Goal: Check status: Verify the current state of an ongoing process or item

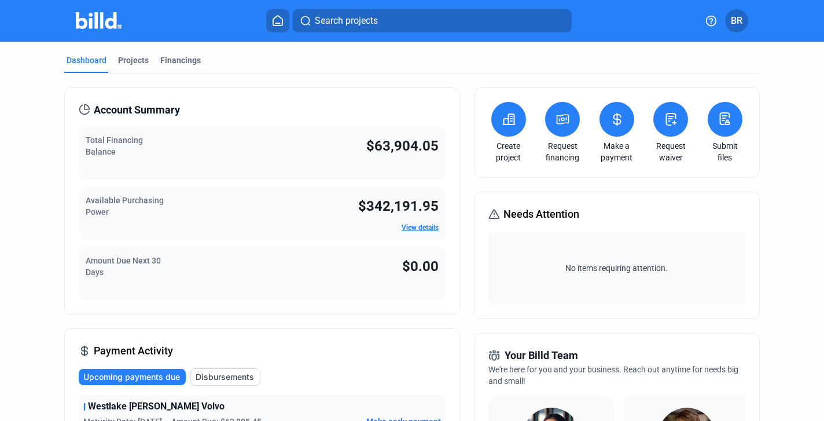
click at [388, 151] on span "$63,904.05" at bounding box center [402, 146] width 72 height 16
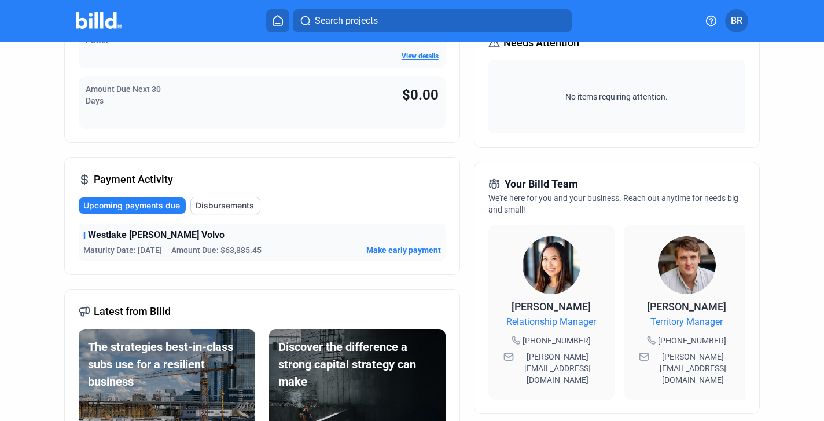
scroll to position [174, 0]
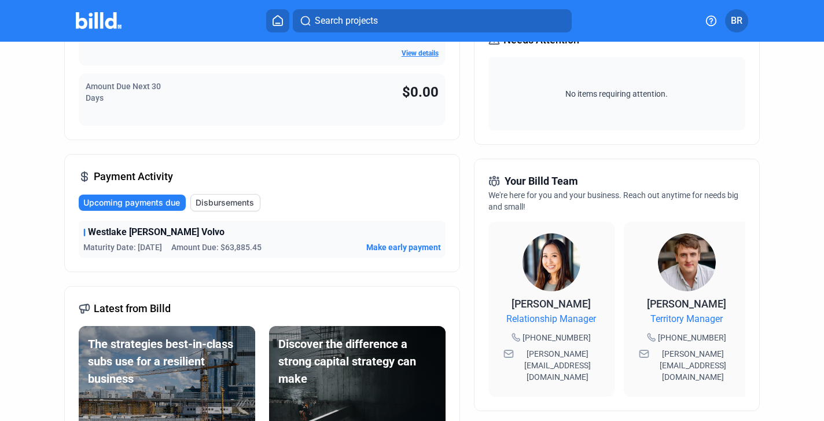
click at [155, 233] on span "Westlake [PERSON_NAME] Volvo" at bounding box center [156, 232] width 137 height 14
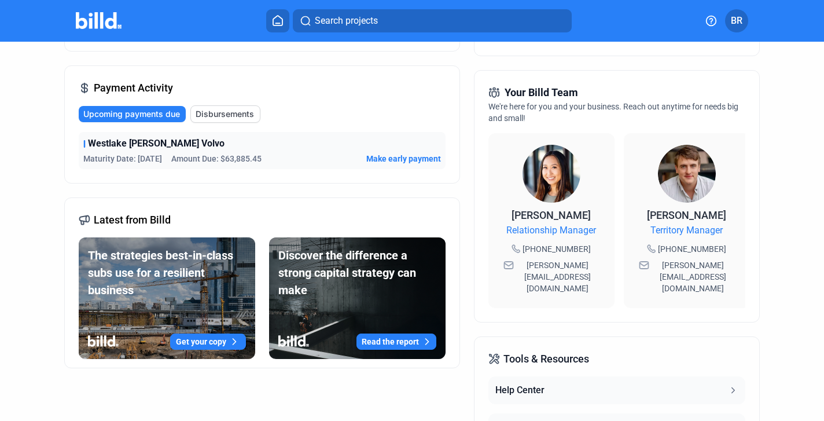
scroll to position [191, 0]
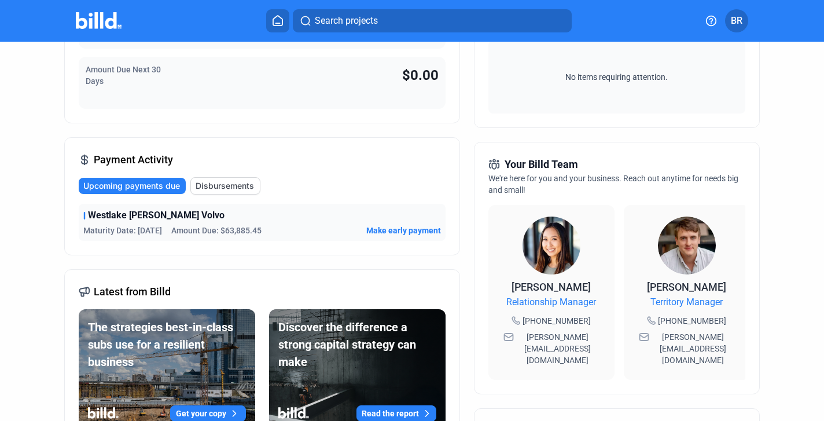
click at [145, 215] on span "Westlake [PERSON_NAME] Volvo" at bounding box center [156, 215] width 137 height 14
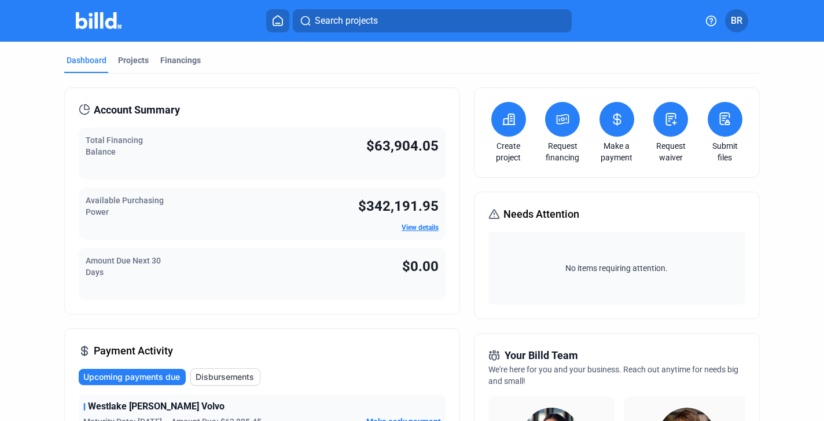
scroll to position [0, 0]
click at [134, 60] on div "Projects" at bounding box center [133, 60] width 31 height 12
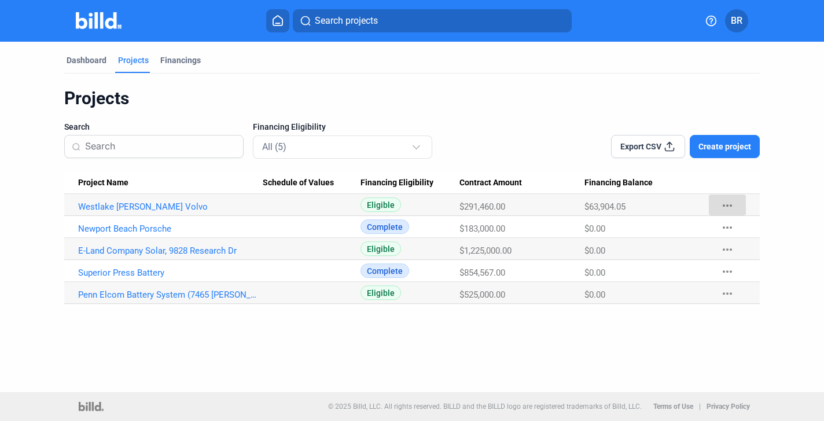
click at [727, 206] on mat-icon "more_horiz" at bounding box center [727, 205] width 14 height 14
click at [574, 201] on div at bounding box center [412, 210] width 824 height 421
click at [152, 204] on link "Westlake [PERSON_NAME] Volvo" at bounding box center [170, 206] width 185 height 10
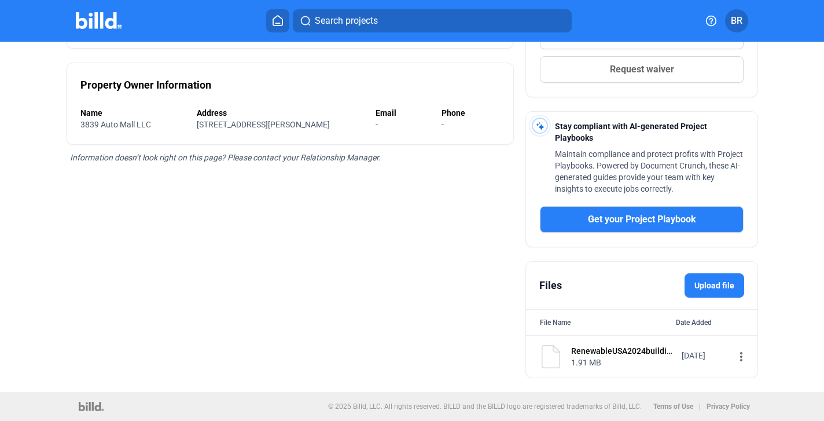
click at [613, 353] on div "RenewableUSA2024buildingagreementWestlakevolvo10302024signed.pdf" at bounding box center [622, 351] width 103 height 12
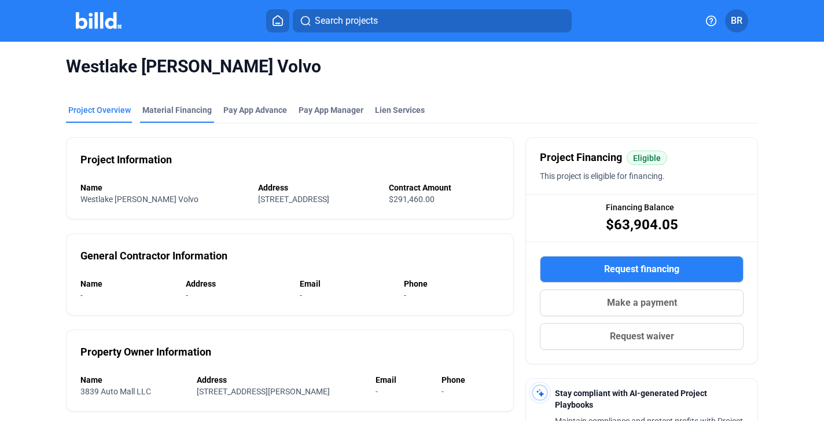
click at [177, 109] on div "Material Financing" at bounding box center [176, 110] width 69 height 12
